Goal: Information Seeking & Learning: Find specific fact

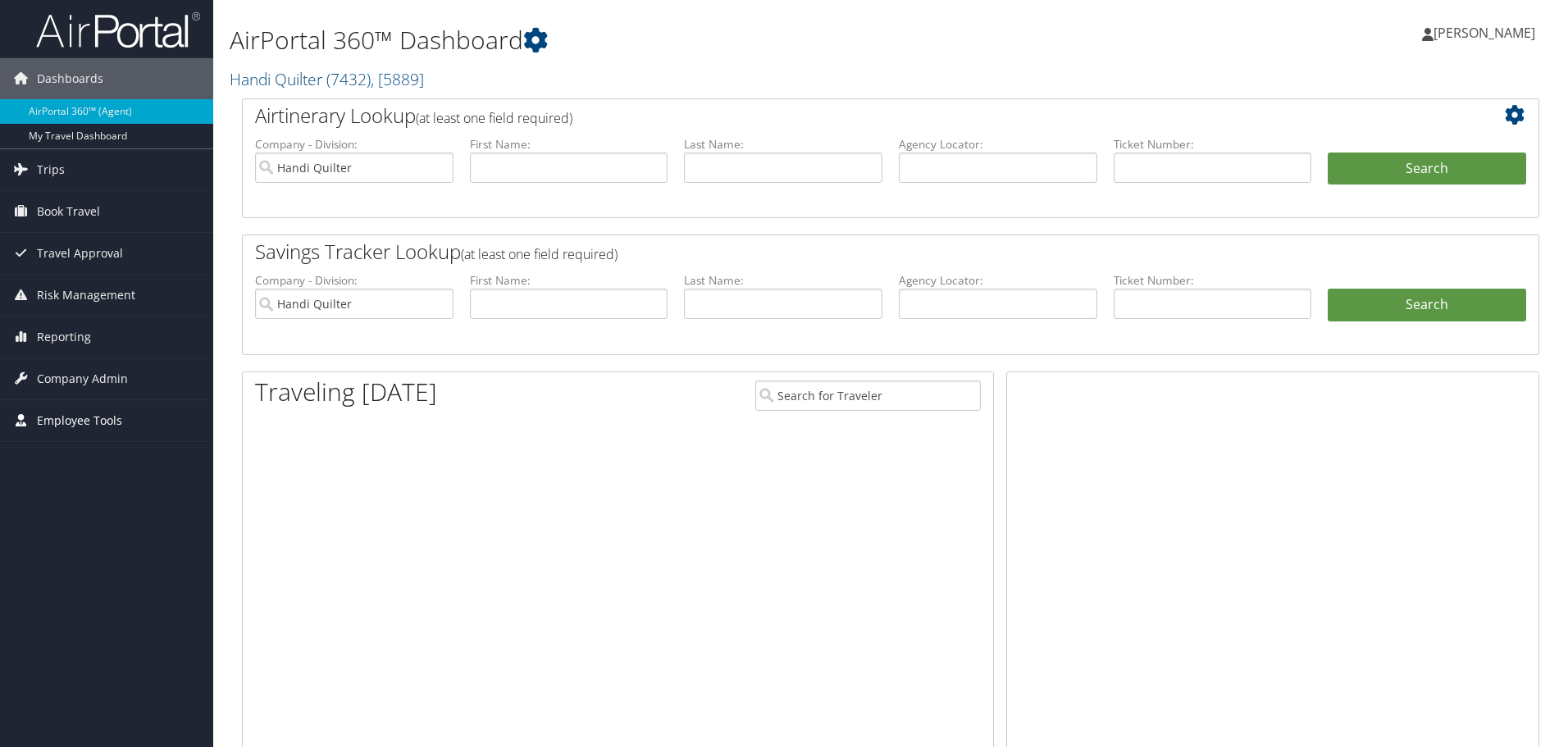
scroll to position [83, 0]
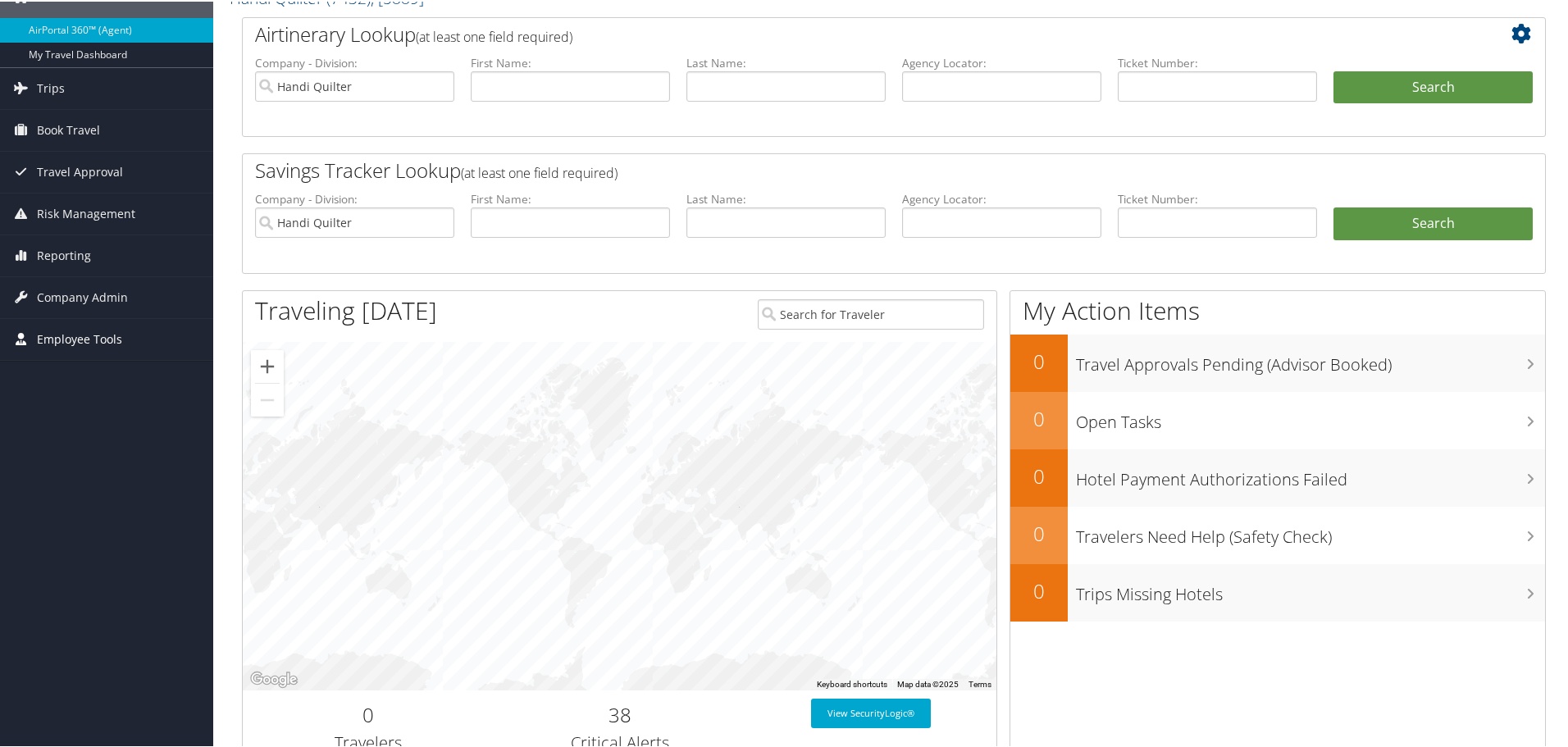
click at [107, 339] on span "Employee Tools" at bounding box center [80, 338] width 85 height 41
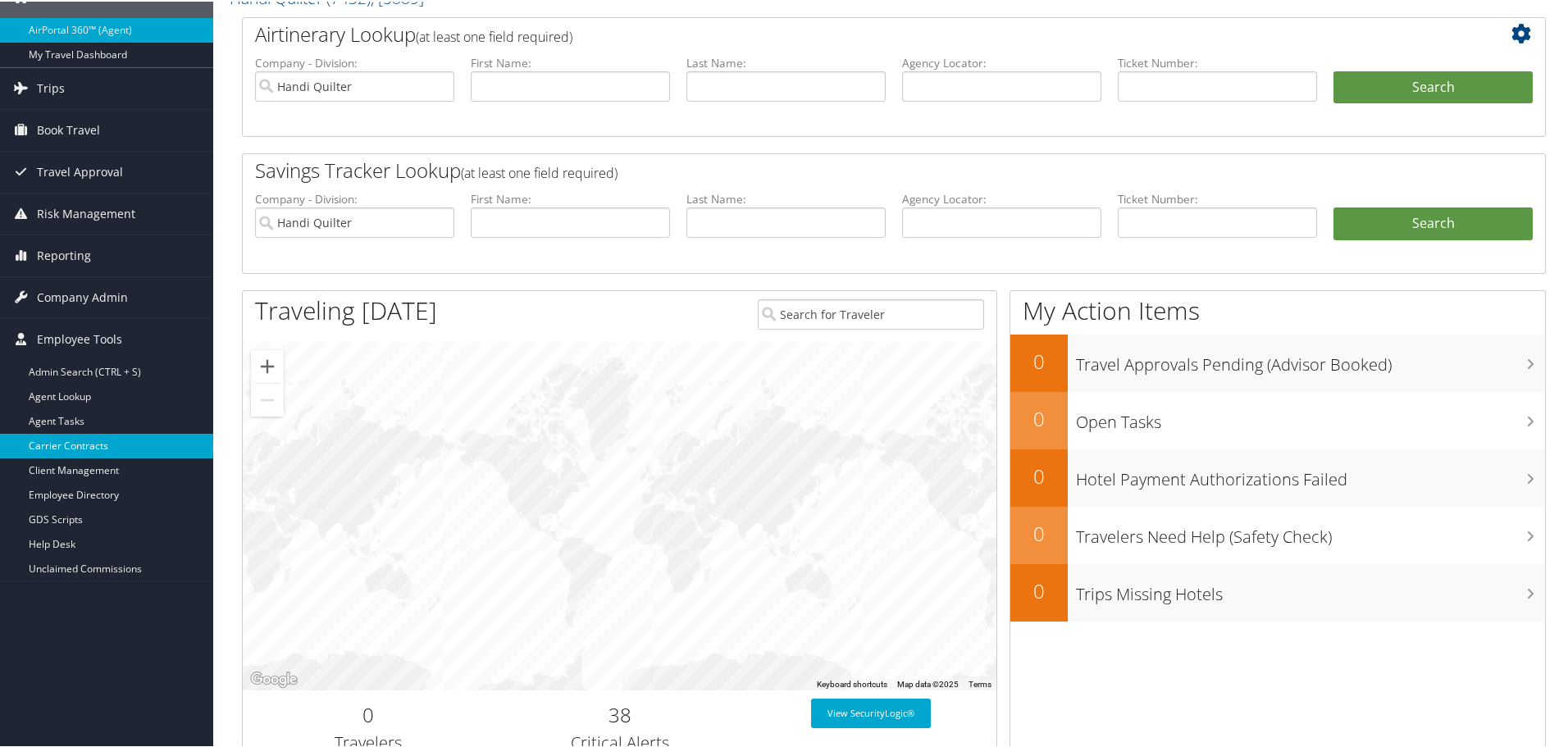
click at [70, 450] on link "Carrier Contracts" at bounding box center [106, 444] width 213 height 25
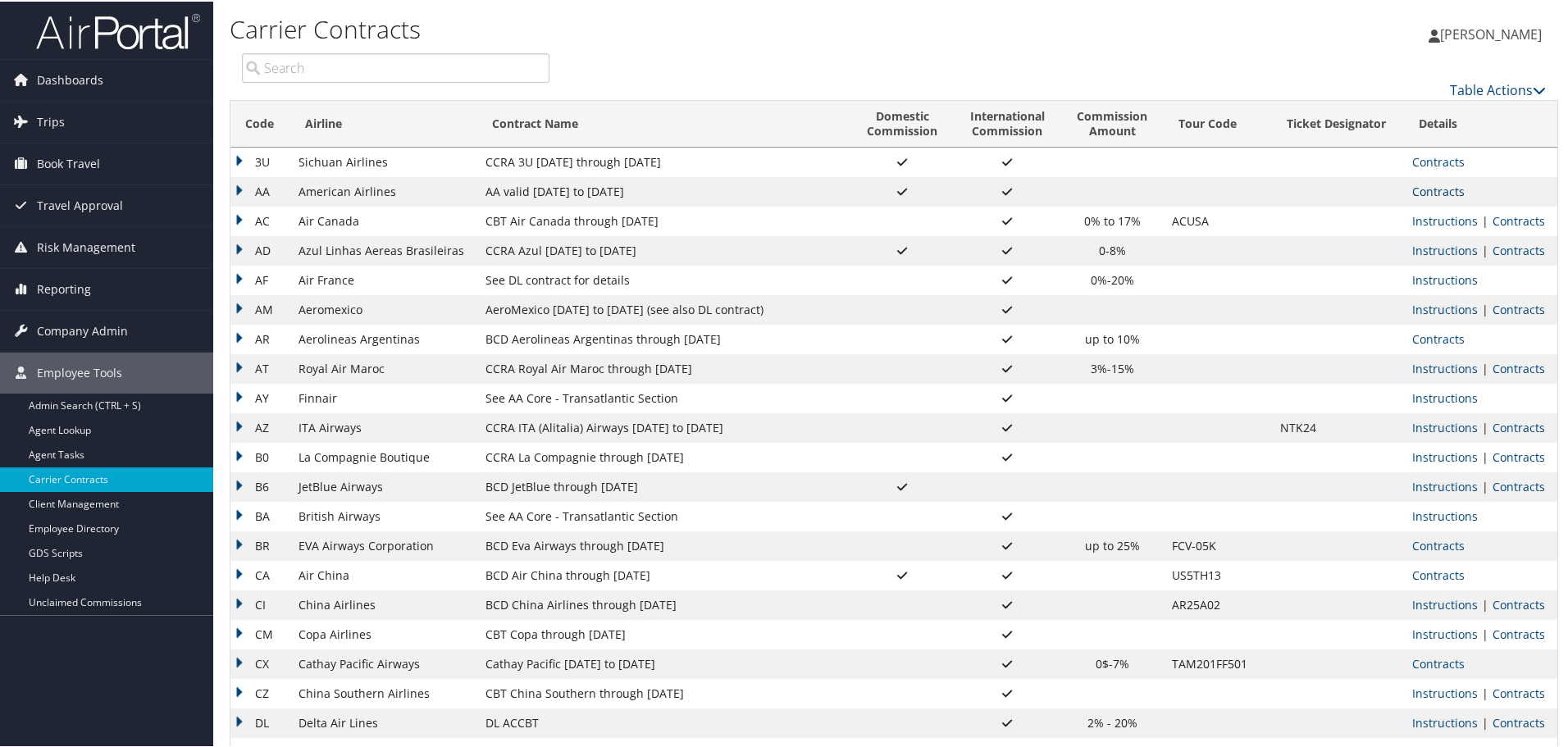
click at [1436, 187] on link "Contracts" at bounding box center [1439, 190] width 53 height 15
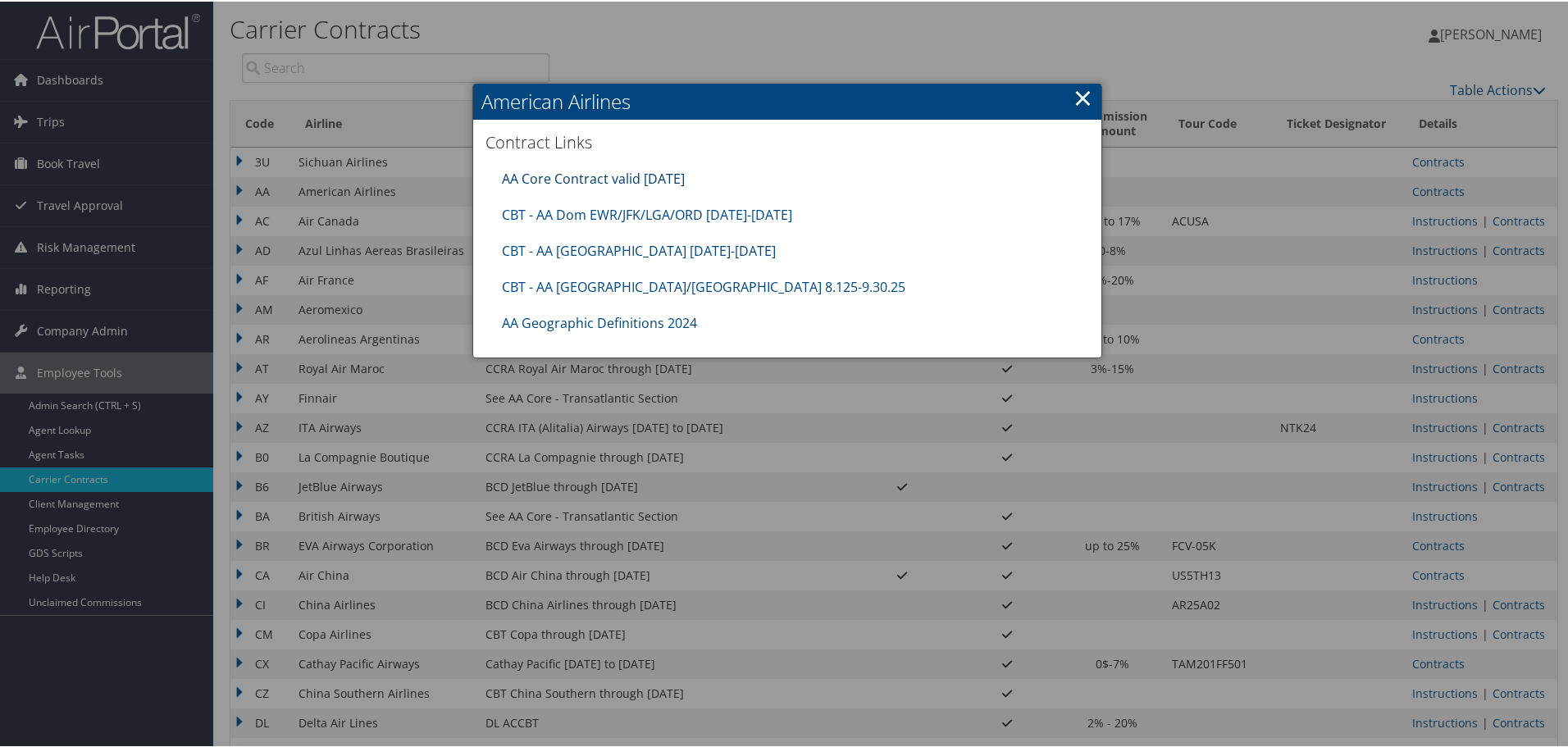
click at [562, 176] on link "AA Core Contract valid [DATE]" at bounding box center [593, 177] width 182 height 18
click at [596, 206] on link "CBT - AA Dom EWR/JFK/LGA/ORD [DATE]-[DATE]" at bounding box center [647, 213] width 291 height 18
click at [549, 248] on link "CBT - AA [GEOGRAPHIC_DATA] [DATE]-[DATE]" at bounding box center [639, 250] width 274 height 18
drag, startPoint x: 692, startPoint y: 248, endPoint x: 538, endPoint y: 254, distance: 154.1
click at [538, 254] on div "CBT - AA [GEOGRAPHIC_DATA] [DATE]-[DATE]" at bounding box center [787, 250] width 587 height 36
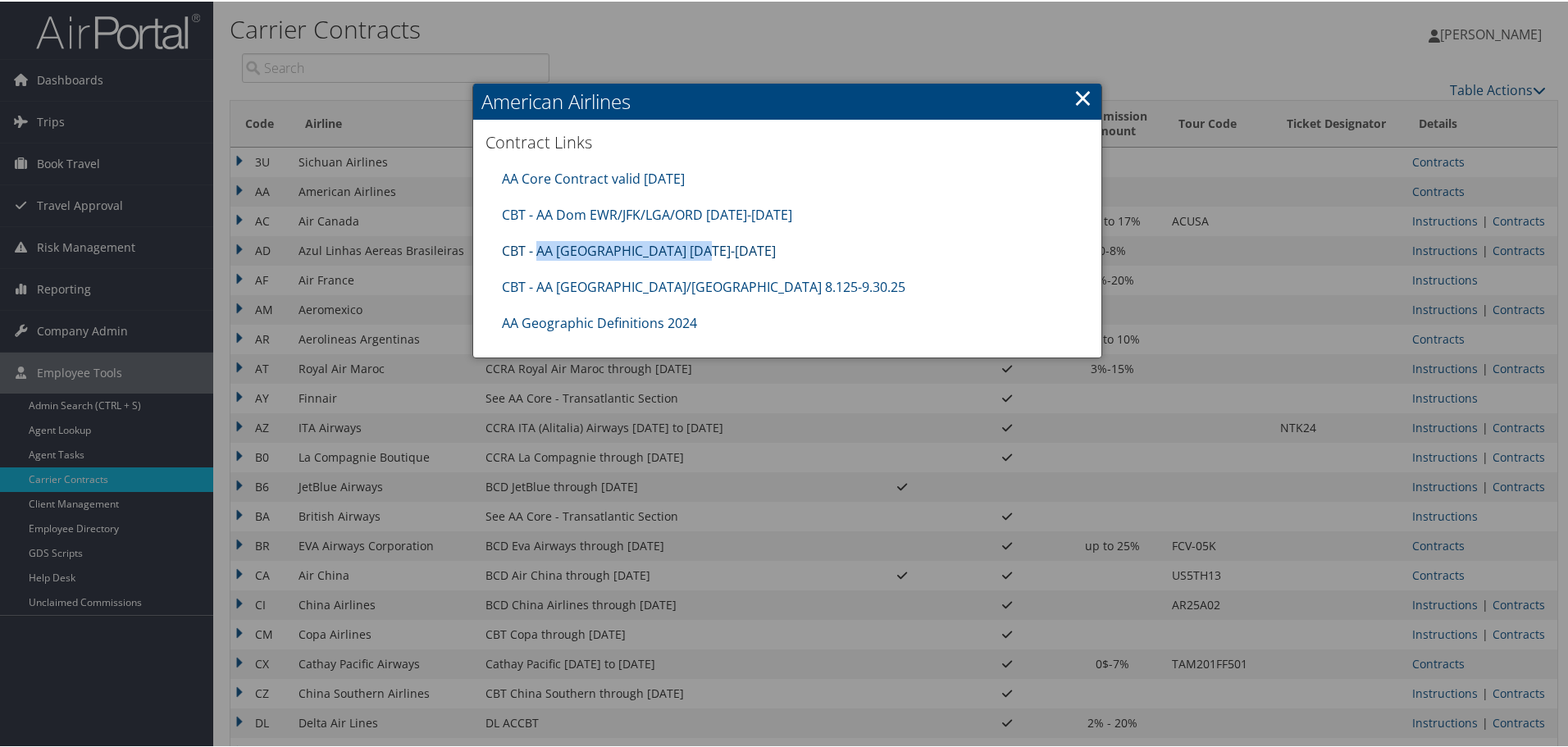
copy link "AA [GEOGRAPHIC_DATA] [DATE]-[DATE]"
click at [622, 255] on link "CBT - AA [GEOGRAPHIC_DATA] [DATE]-[DATE]" at bounding box center [639, 250] width 274 height 18
click at [717, 284] on div "CBT - AA [GEOGRAPHIC_DATA]/[GEOGRAPHIC_DATA] 8.125-9.30.25" at bounding box center [787, 285] width 587 height 36
drag, startPoint x: 721, startPoint y: 281, endPoint x: 538, endPoint y: 285, distance: 183.0
click at [538, 285] on div "CBT - AA [GEOGRAPHIC_DATA]/[GEOGRAPHIC_DATA] 8.125-9.30.25" at bounding box center [787, 285] width 587 height 36
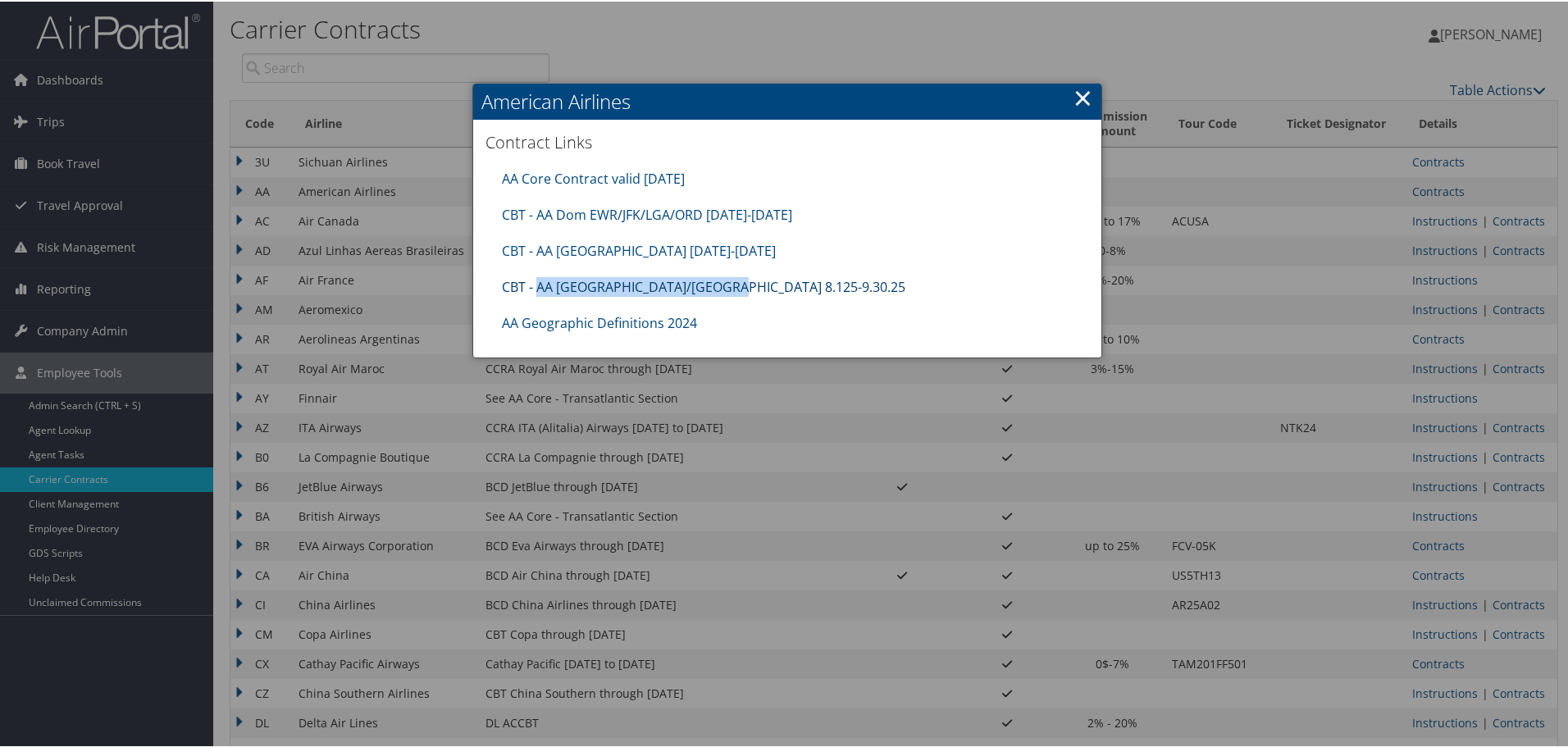
copy link "AA [GEOGRAPHIC_DATA]/[GEOGRAPHIC_DATA] 8.125-9.30.25"
click at [614, 285] on link "CBT - AA [GEOGRAPHIC_DATA]/[GEOGRAPHIC_DATA] 8.125-9.30.25" at bounding box center [704, 285] width 403 height 18
click at [1073, 96] on link "×" at bounding box center [1082, 96] width 19 height 33
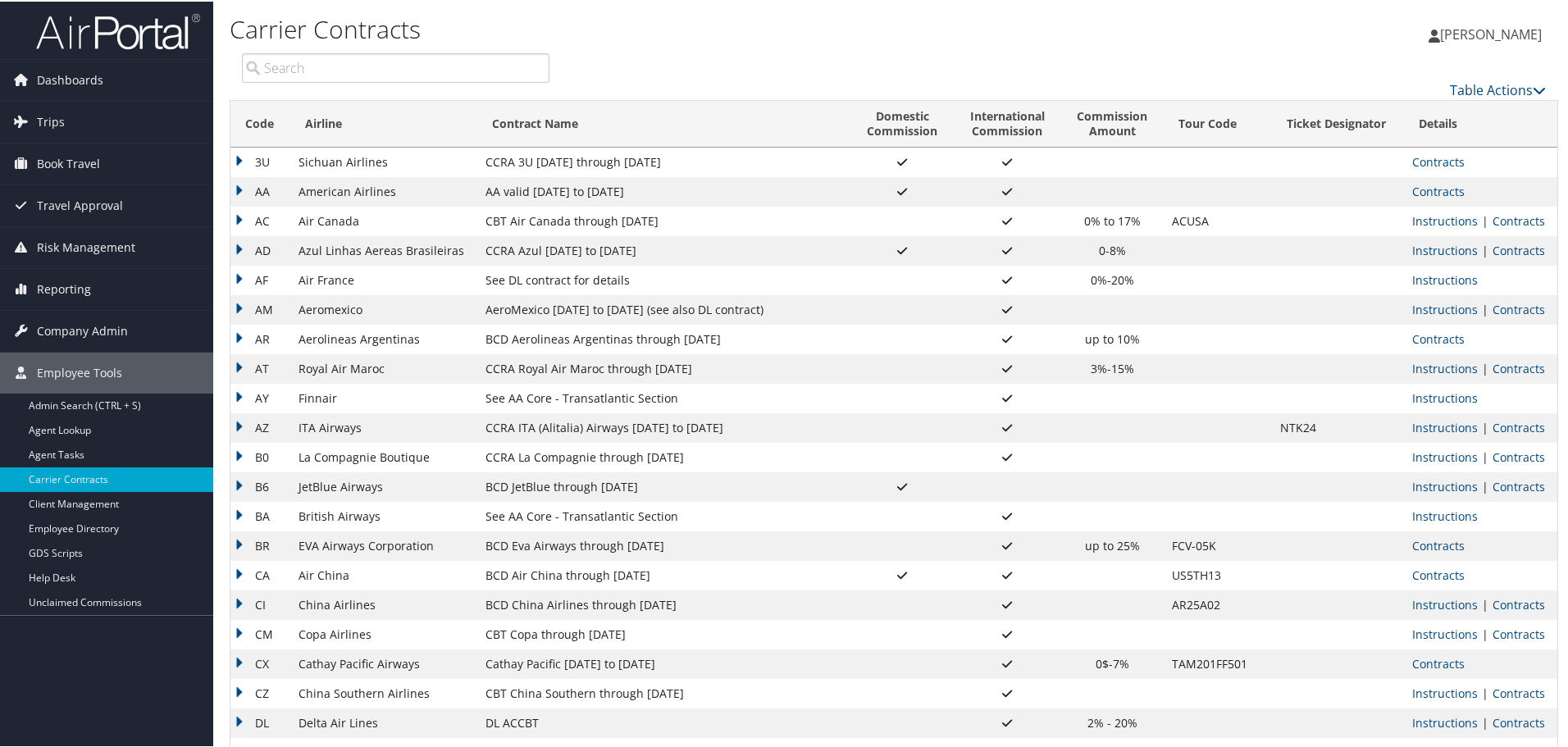
click at [1451, 187] on link "Contracts" at bounding box center [1439, 190] width 53 height 15
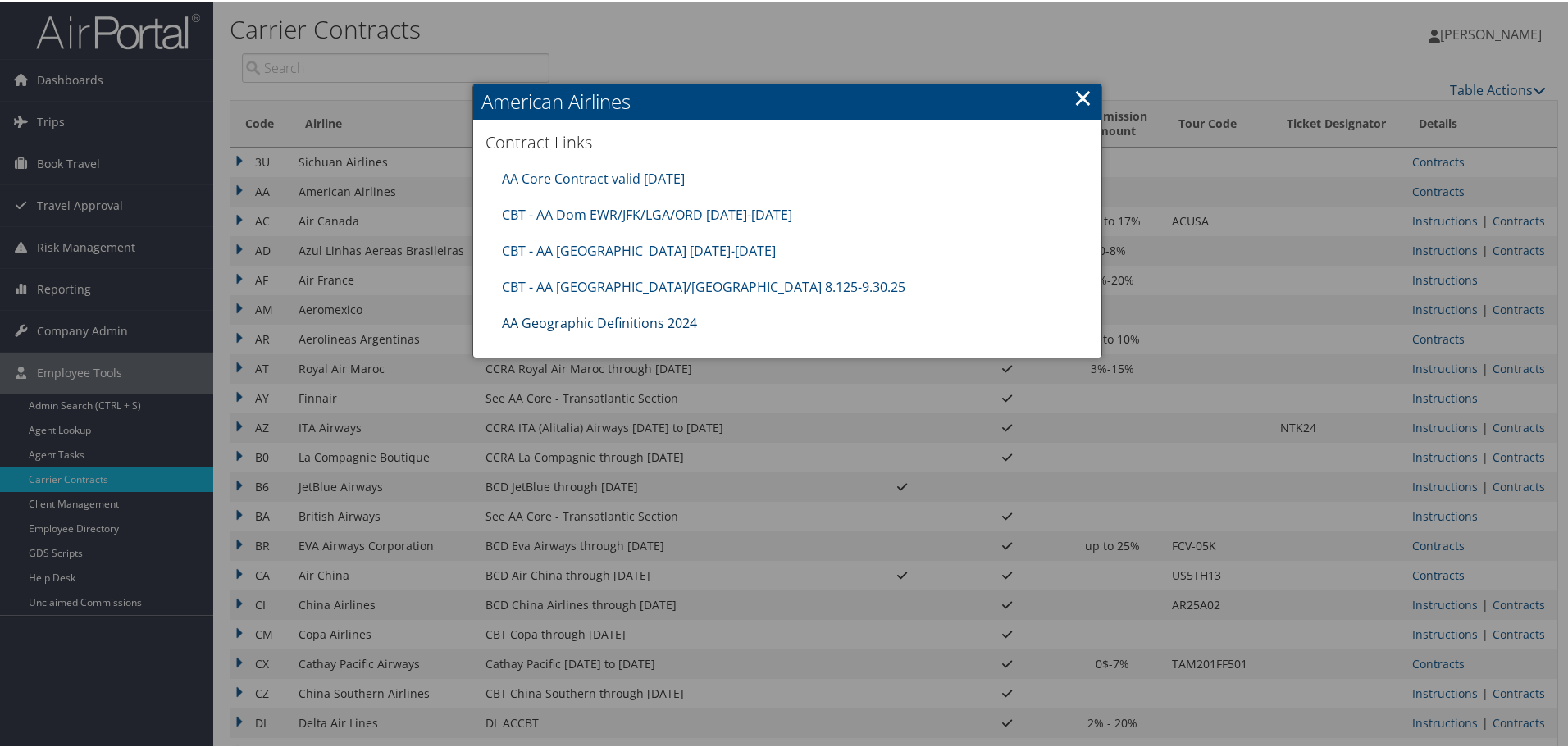
click at [616, 322] on link "AA Geographic Definitions 2024" at bounding box center [599, 321] width 195 height 18
